Goal: Information Seeking & Learning: Learn about a topic

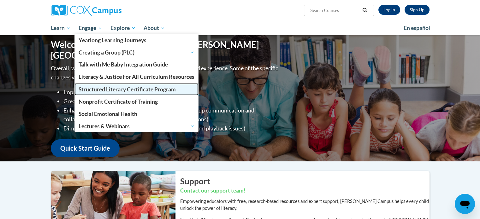
click at [90, 88] on span "Structured Literacy Certificate Program" at bounding box center [127, 89] width 97 height 7
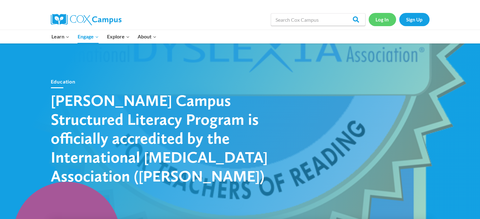
click at [379, 20] on link "Log In" at bounding box center [381, 19] width 27 height 13
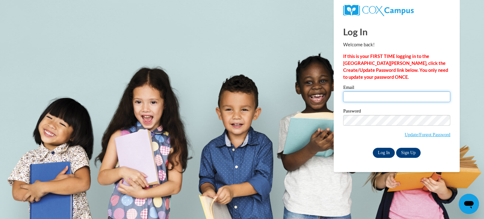
type input "jweyer@durand.k12.wi.us"
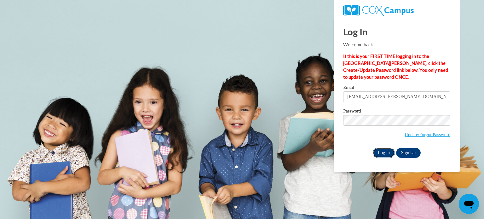
click at [382, 152] on input "Log In" at bounding box center [384, 153] width 22 height 10
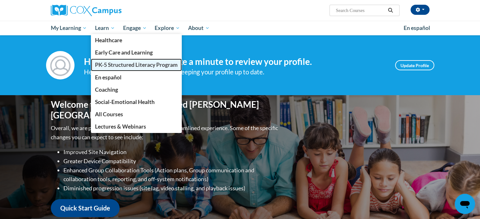
click at [98, 66] on span "PK-5 Structured Literacy Program" at bounding box center [136, 65] width 83 height 7
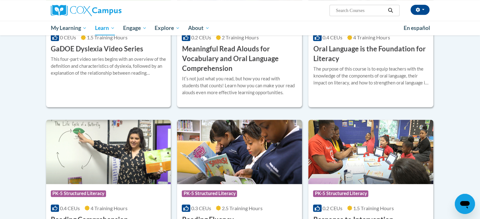
scroll to position [346, 0]
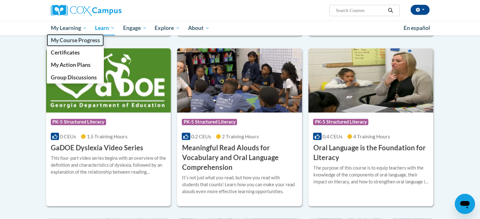
click at [65, 43] on span "My Course Progress" at bounding box center [74, 40] width 49 height 7
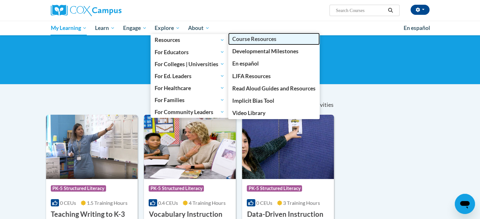
click at [239, 37] on span "Course Resources" at bounding box center [254, 39] width 44 height 7
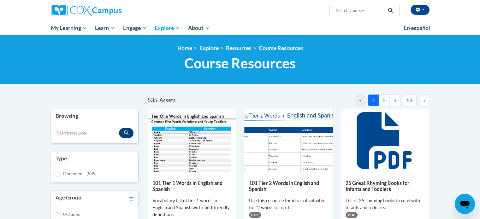
click at [349, 10] on input "Search..." at bounding box center [360, 11] width 50 height 8
type input "vowel teams"
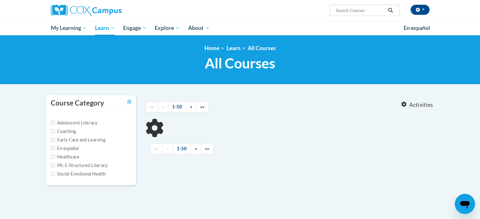
type input "vowel teams"
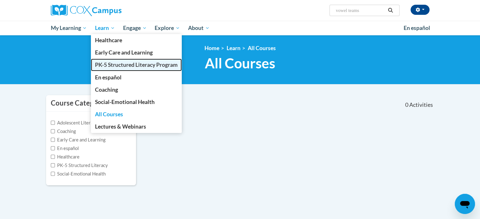
click at [102, 66] on span "PK-5 Structured Literacy Program" at bounding box center [136, 65] width 83 height 7
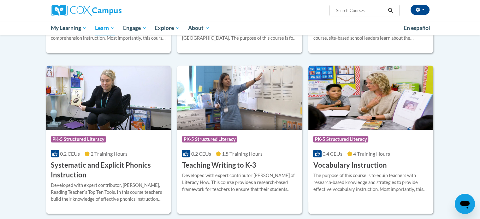
scroll to position [665, 0]
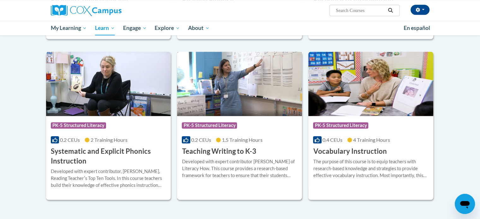
click at [198, 157] on div "More Info Open Developed with expert contributor [PERSON_NAME] of Literacy How.…" at bounding box center [239, 172] width 125 height 32
